Goal: Obtain resource: Download file/media

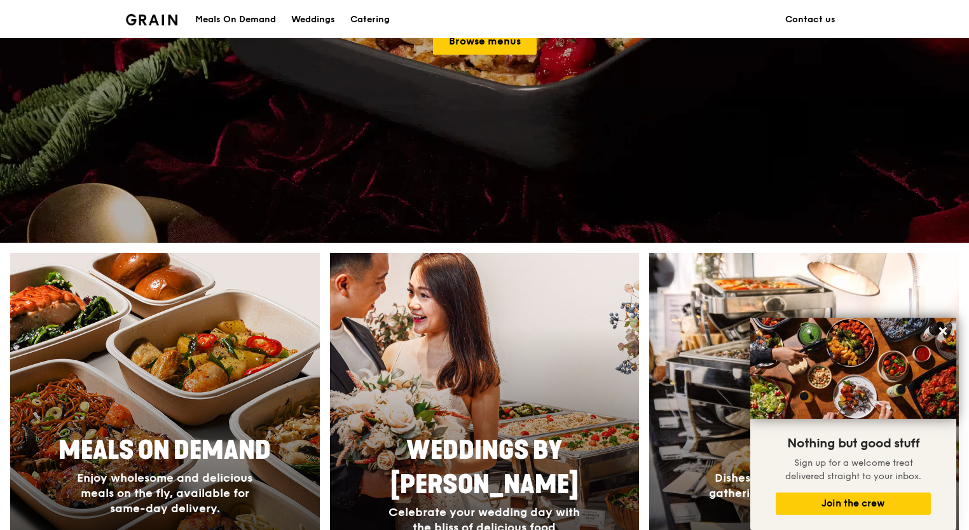
scroll to position [160, 0]
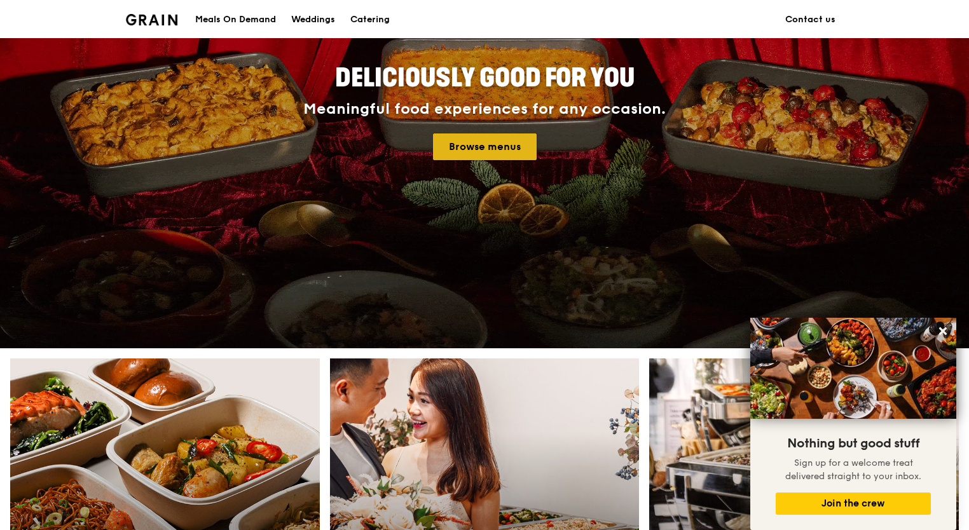
click at [481, 148] on link "Browse menus" at bounding box center [485, 146] width 104 height 27
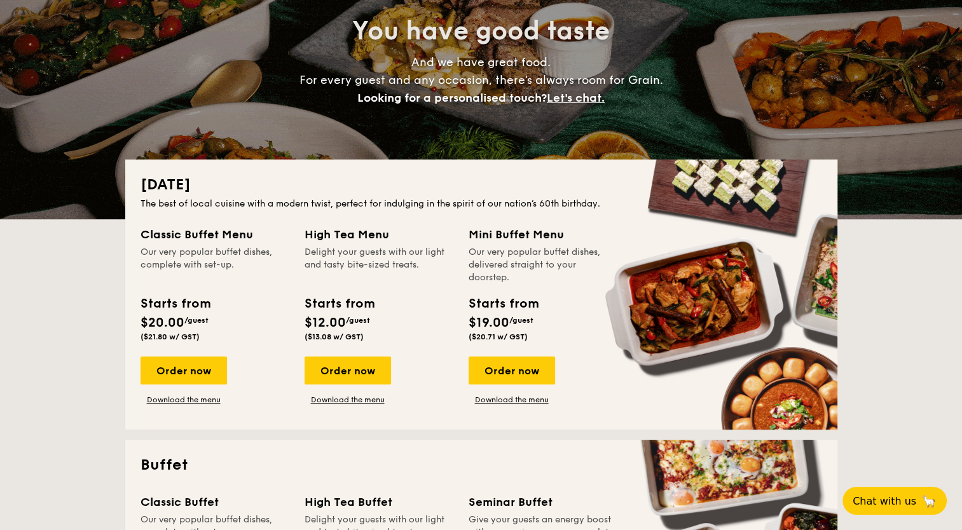
scroll to position [127, 0]
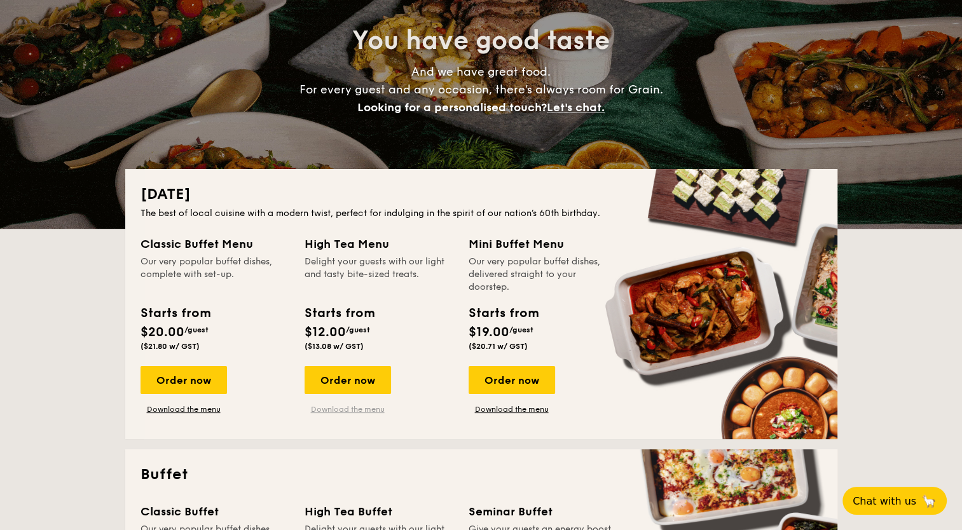
click at [338, 410] on link "Download the menu" at bounding box center [347, 409] width 86 height 10
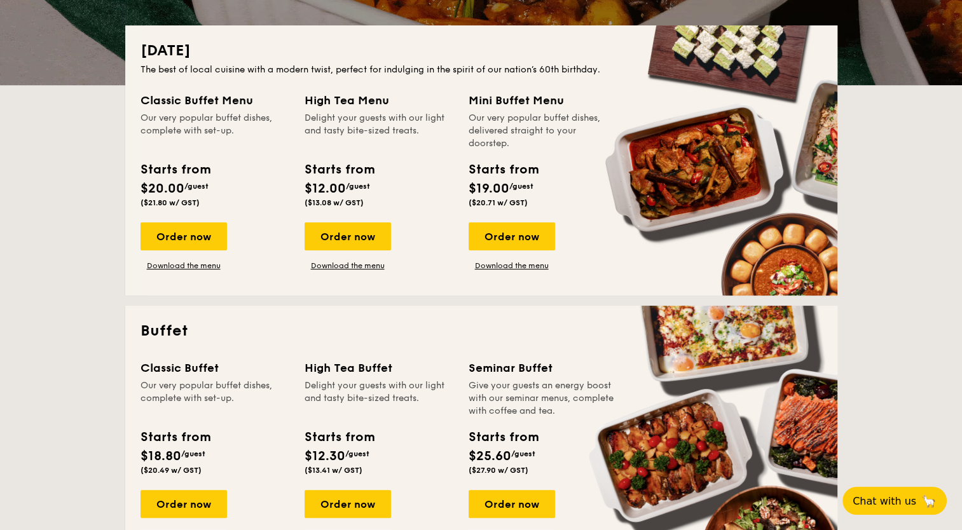
scroll to position [318, 0]
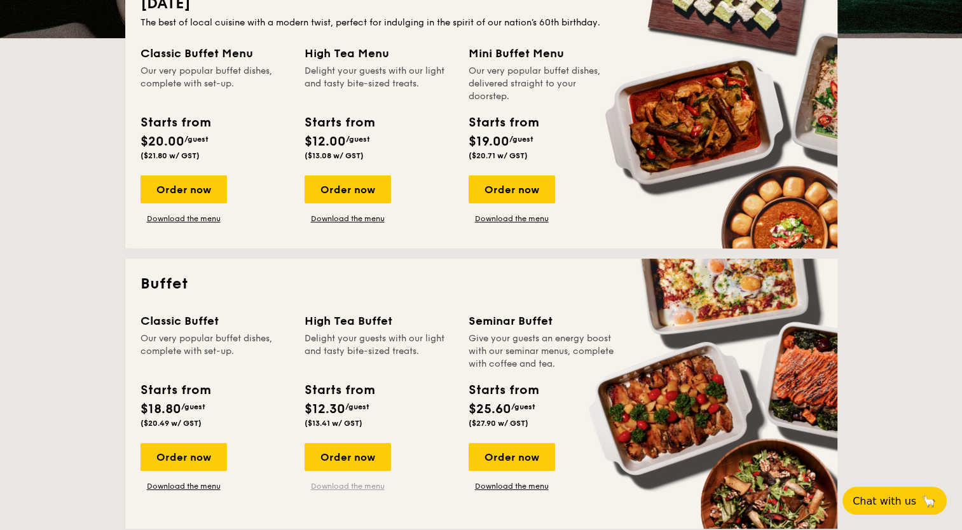
click at [325, 488] on link "Download the menu" at bounding box center [347, 486] width 86 height 10
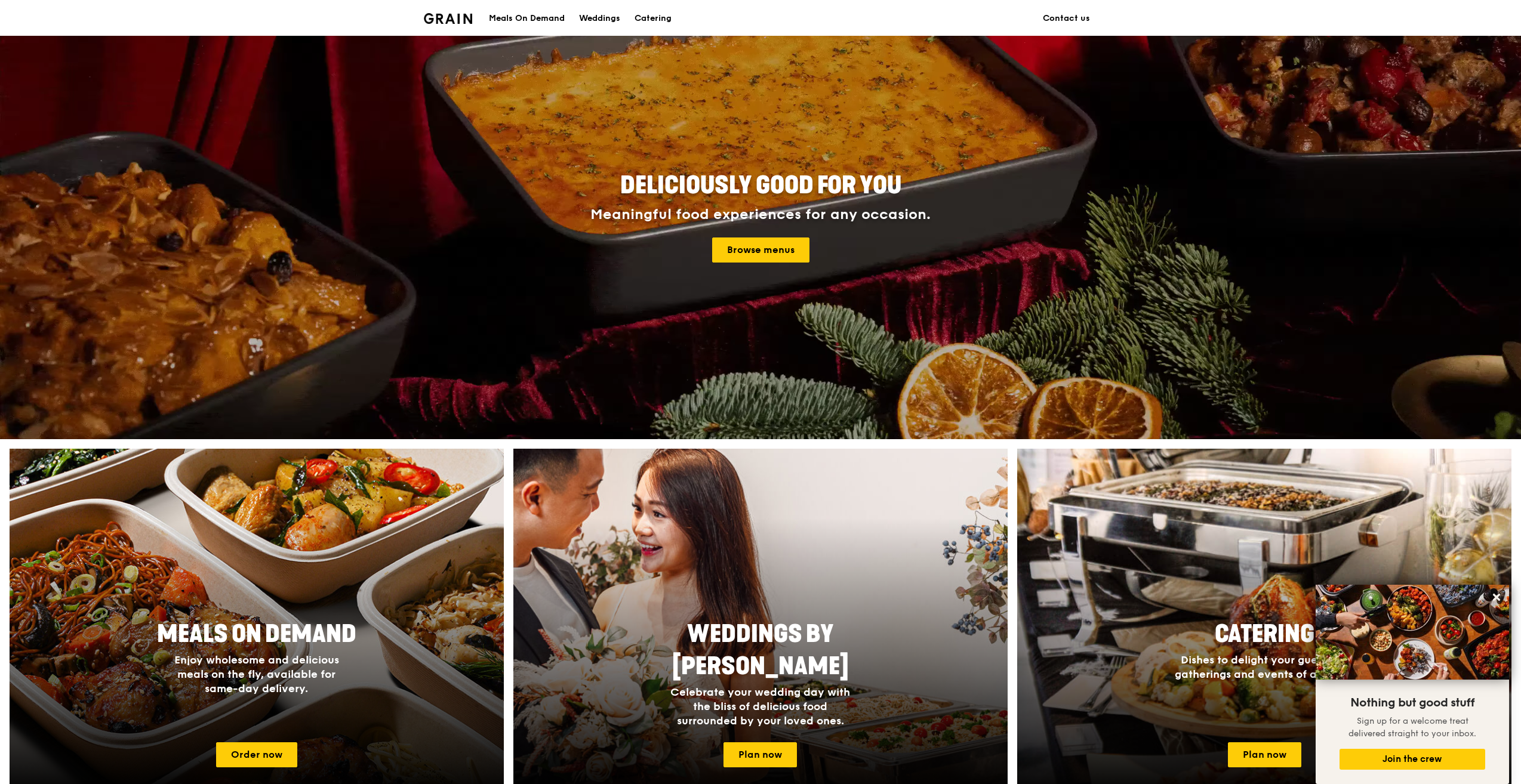
scroll to position [60, 0]
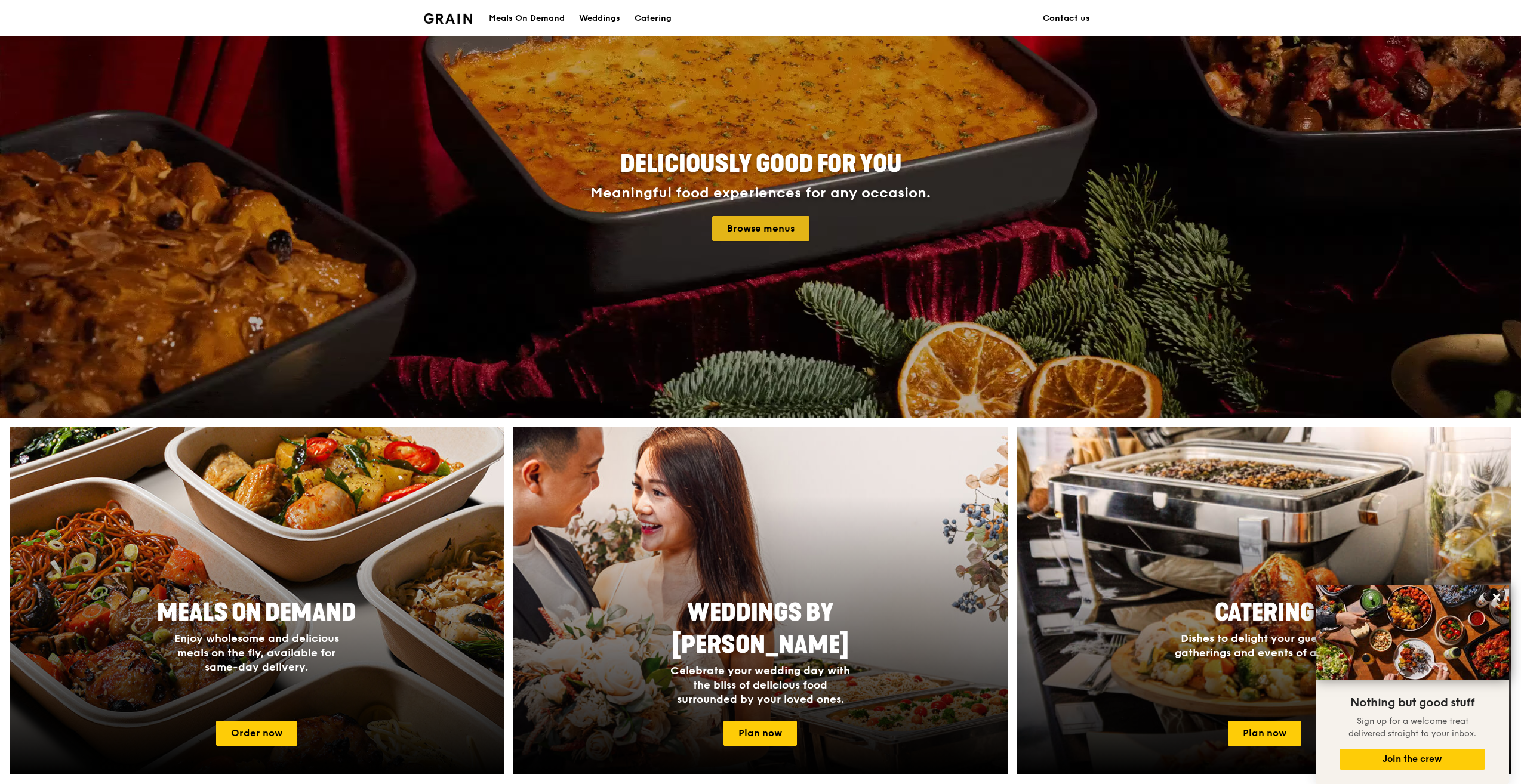
click at [741, 222] on link "Browse menus" at bounding box center [761, 228] width 98 height 25
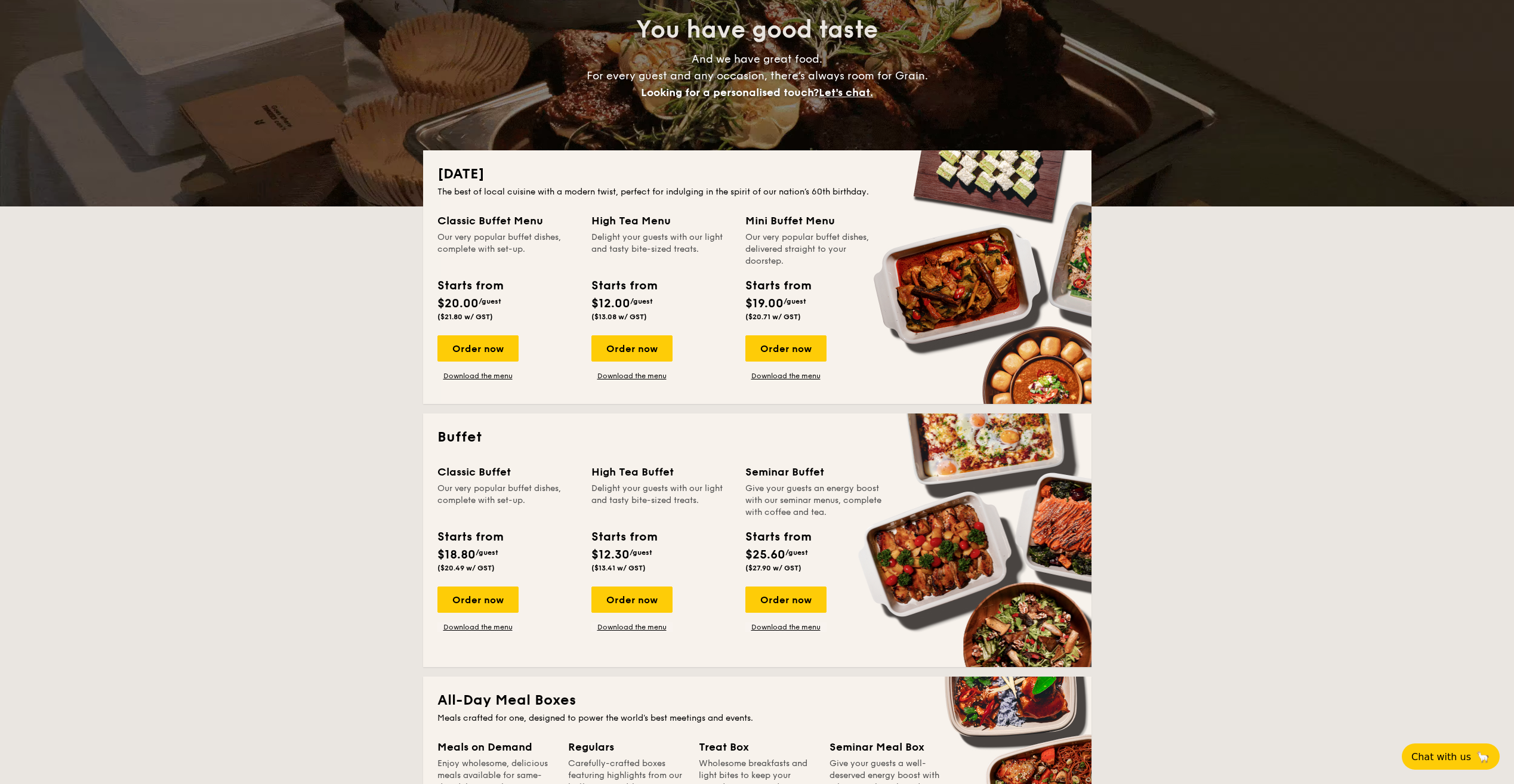
scroll to position [179, 0]
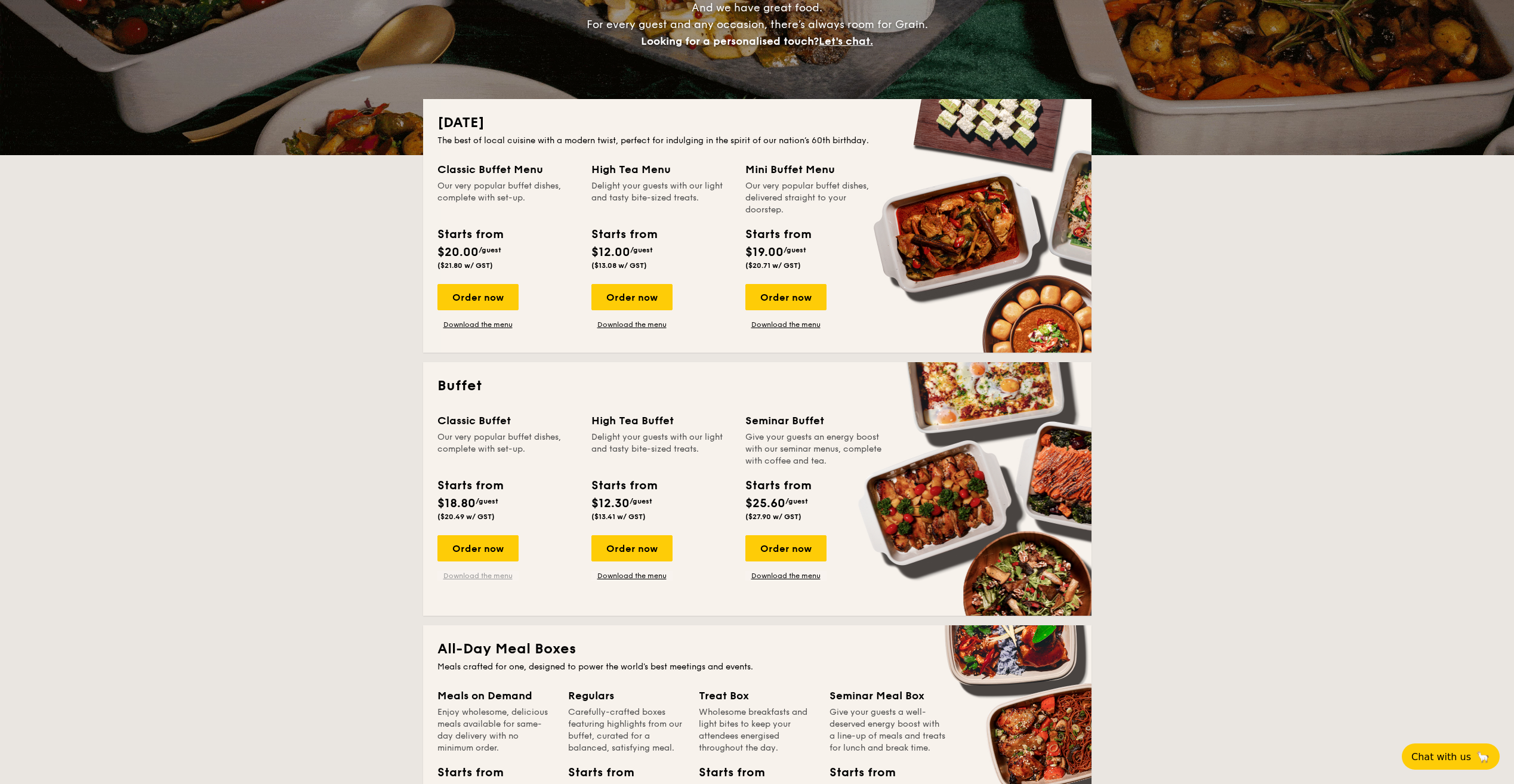
click at [485, 579] on link "Download the menu" at bounding box center [478, 576] width 81 height 9
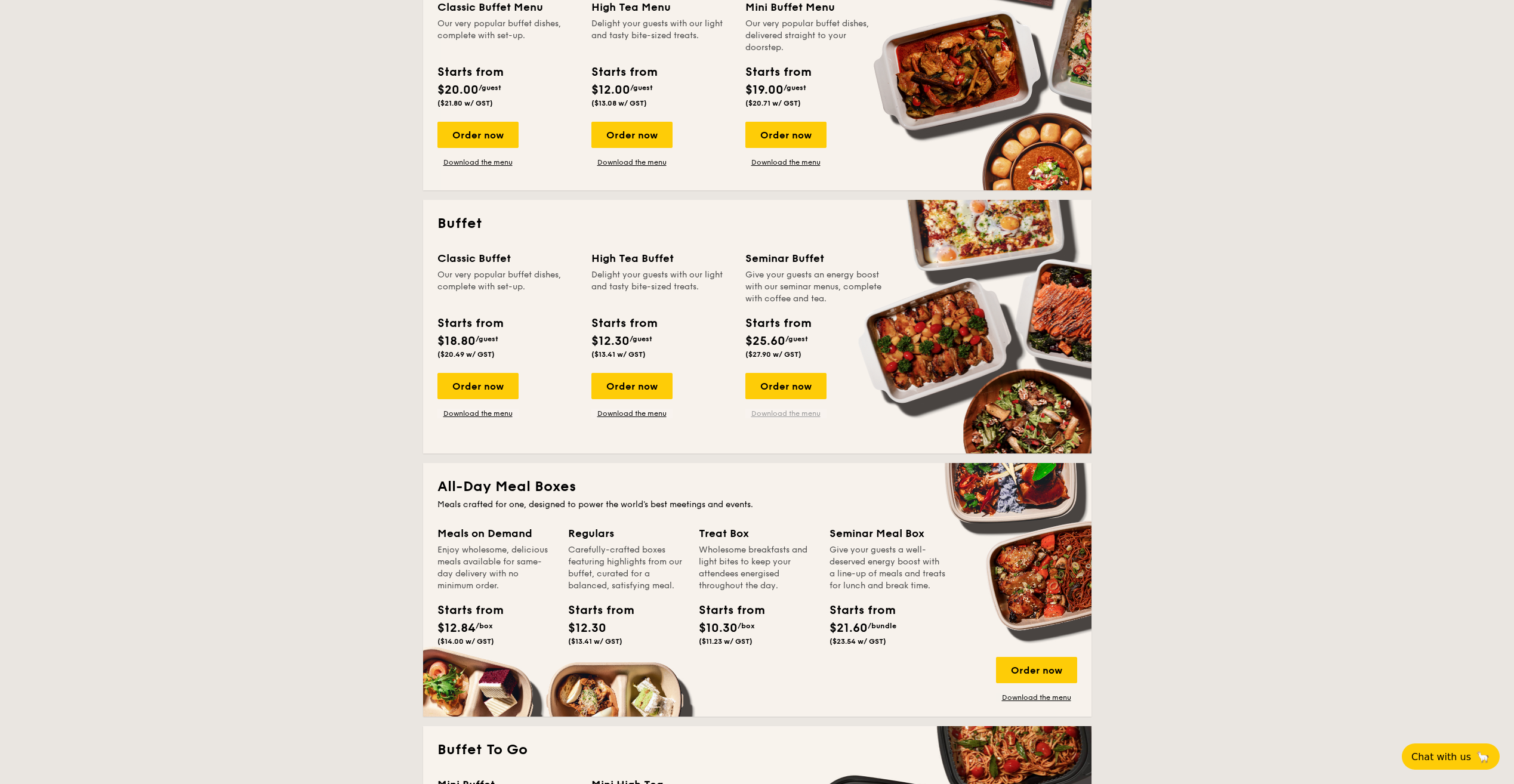
scroll to position [358, 0]
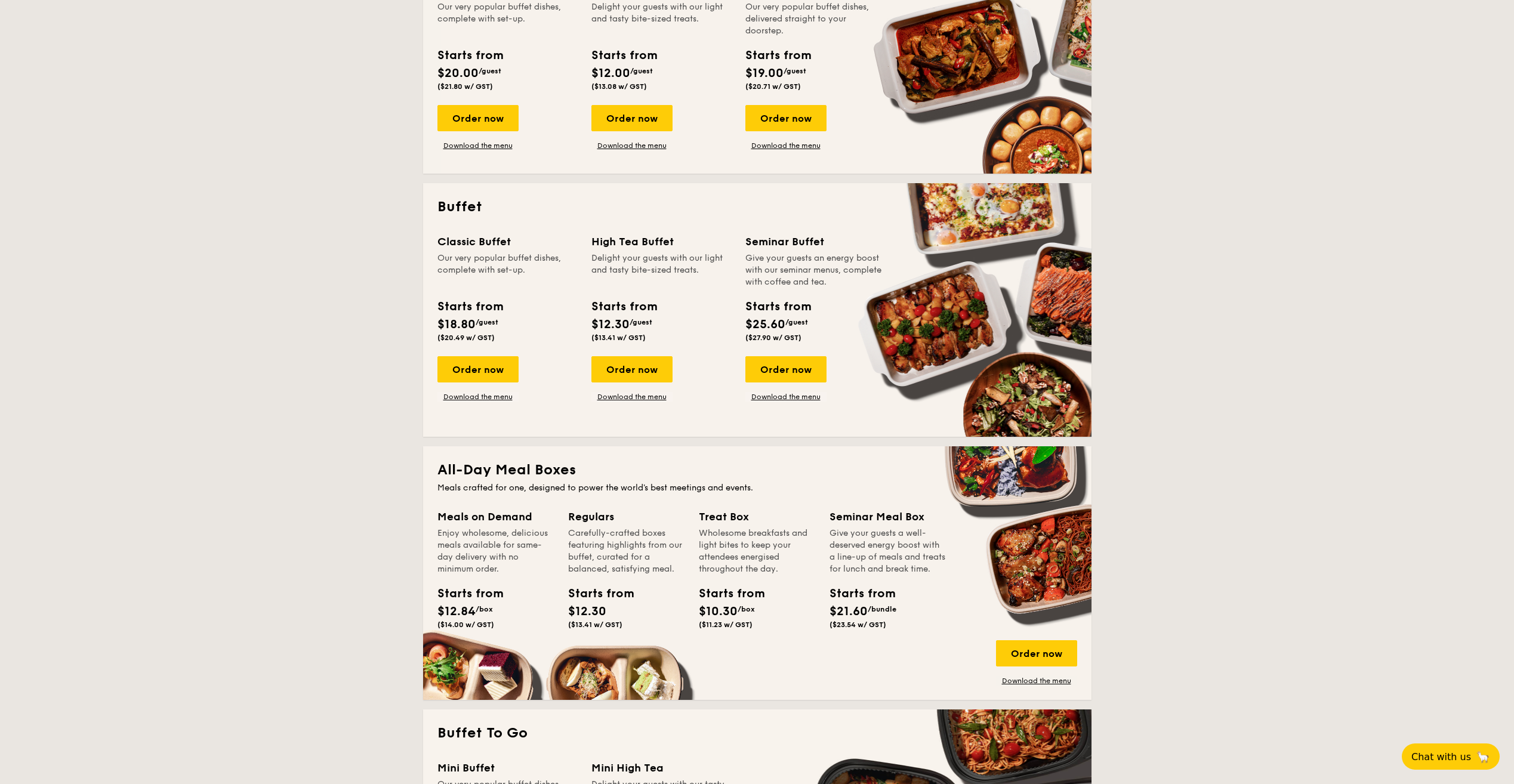
drag, startPoint x: 686, startPoint y: 285, endPoint x: 688, endPoint y: 292, distance: 7.3
click at [686, 286] on div "Delight your guests with our light and tasty bite-sized treats." at bounding box center [661, 270] width 140 height 36
